Goal: Information Seeking & Learning: Learn about a topic

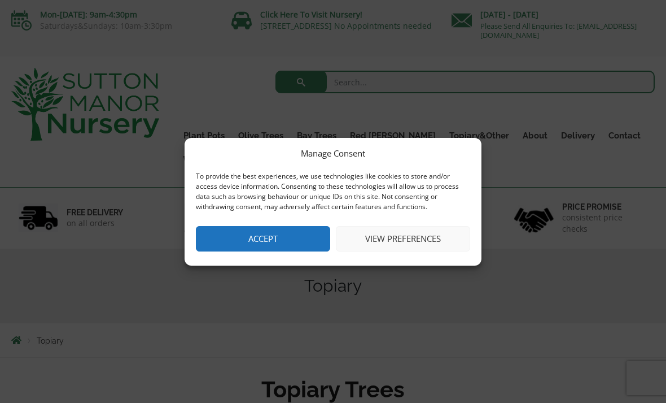
click at [269, 235] on button "Accept" at bounding box center [263, 238] width 134 height 25
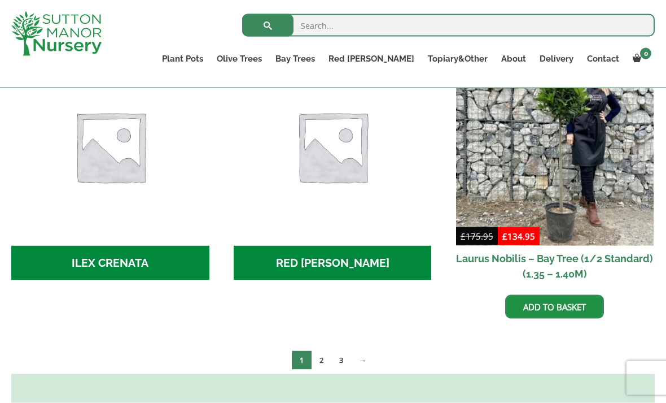
scroll to position [489, 0]
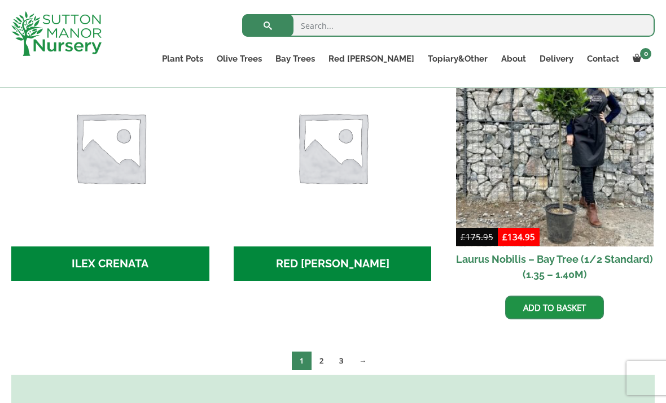
click at [373, 351] on link "→" at bounding box center [362, 360] width 23 height 19
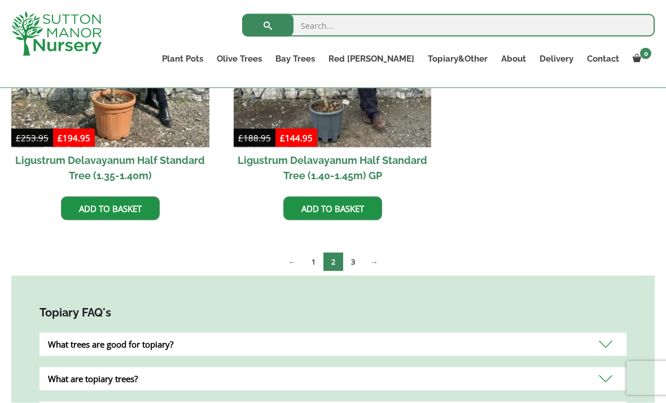
scroll to position [428, 0]
click at [376, 262] on link "→" at bounding box center [374, 261] width 23 height 19
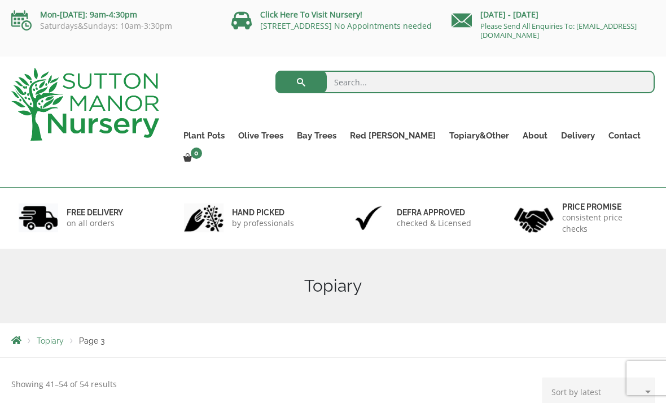
click at [0, 0] on link "Shallow Bowl Grande" at bounding box center [0, 0] width 0 height 0
click at [0, 0] on link "Jars And Urns" at bounding box center [0, 0] width 0 height 0
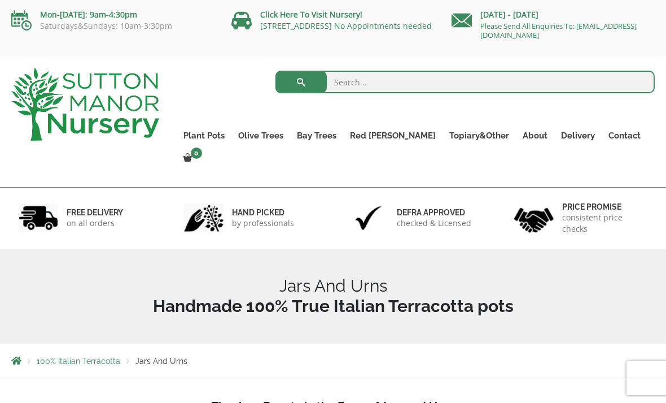
click at [0, 0] on link "Cylinders Traditionals" at bounding box center [0, 0] width 0 height 0
click at [0, 0] on link "Ilex Crenata" at bounding box center [0, 0] width 0 height 0
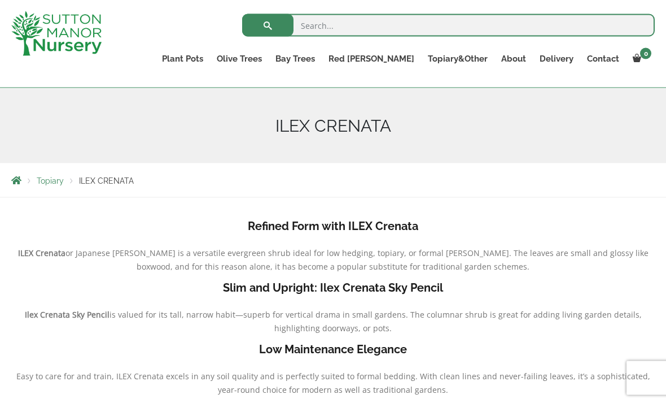
scroll to position [118, 0]
click at [283, 186] on div "Topiary ILEX CRENATA" at bounding box center [333, 180] width 661 height 34
click at [559, 66] on link "Delivery" at bounding box center [556, 59] width 47 height 16
